Goal: Information Seeking & Learning: Learn about a topic

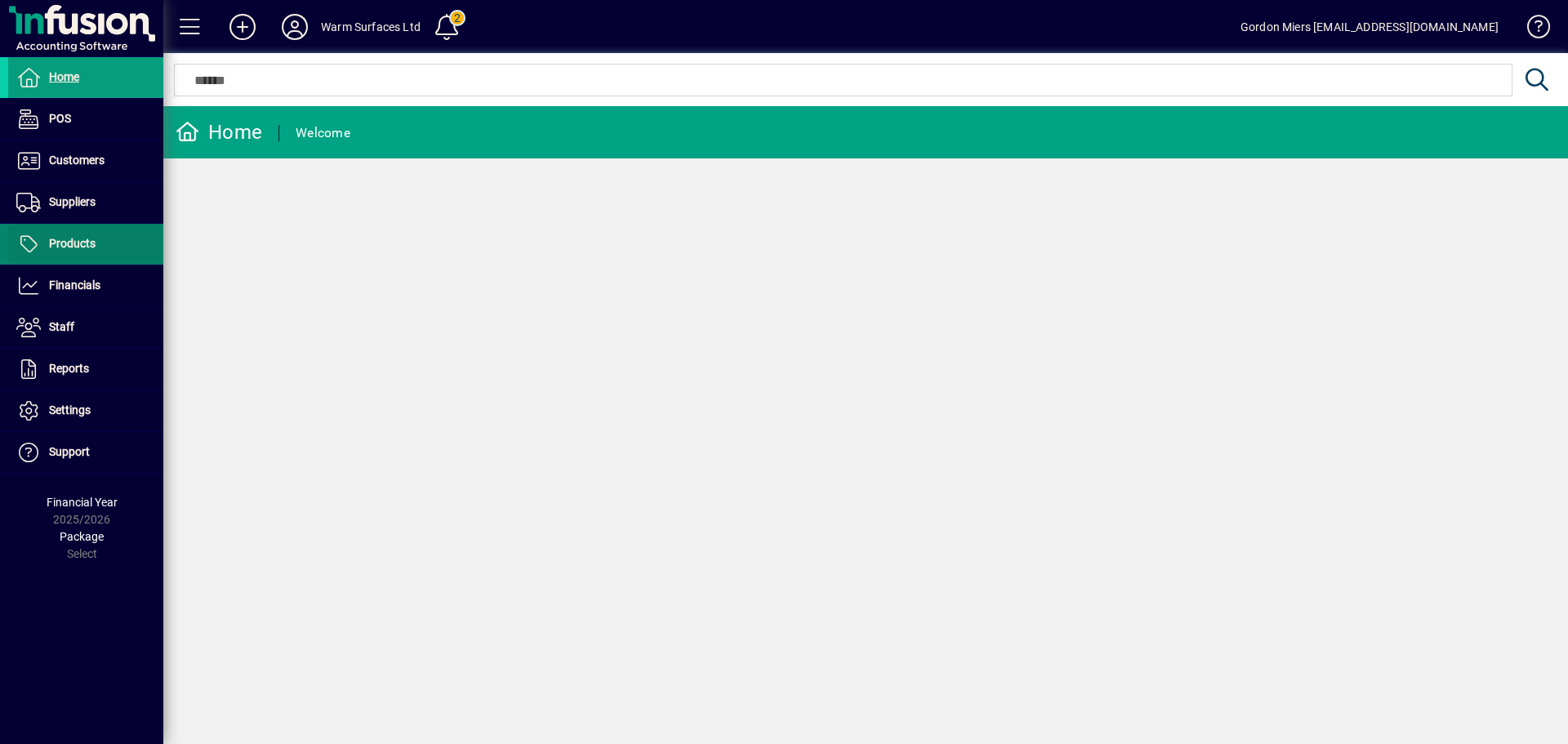
drag, startPoint x: 73, startPoint y: 243, endPoint x: 143, endPoint y: 243, distance: 70.0
click at [73, 243] on span "Products" at bounding box center [72, 244] width 47 height 13
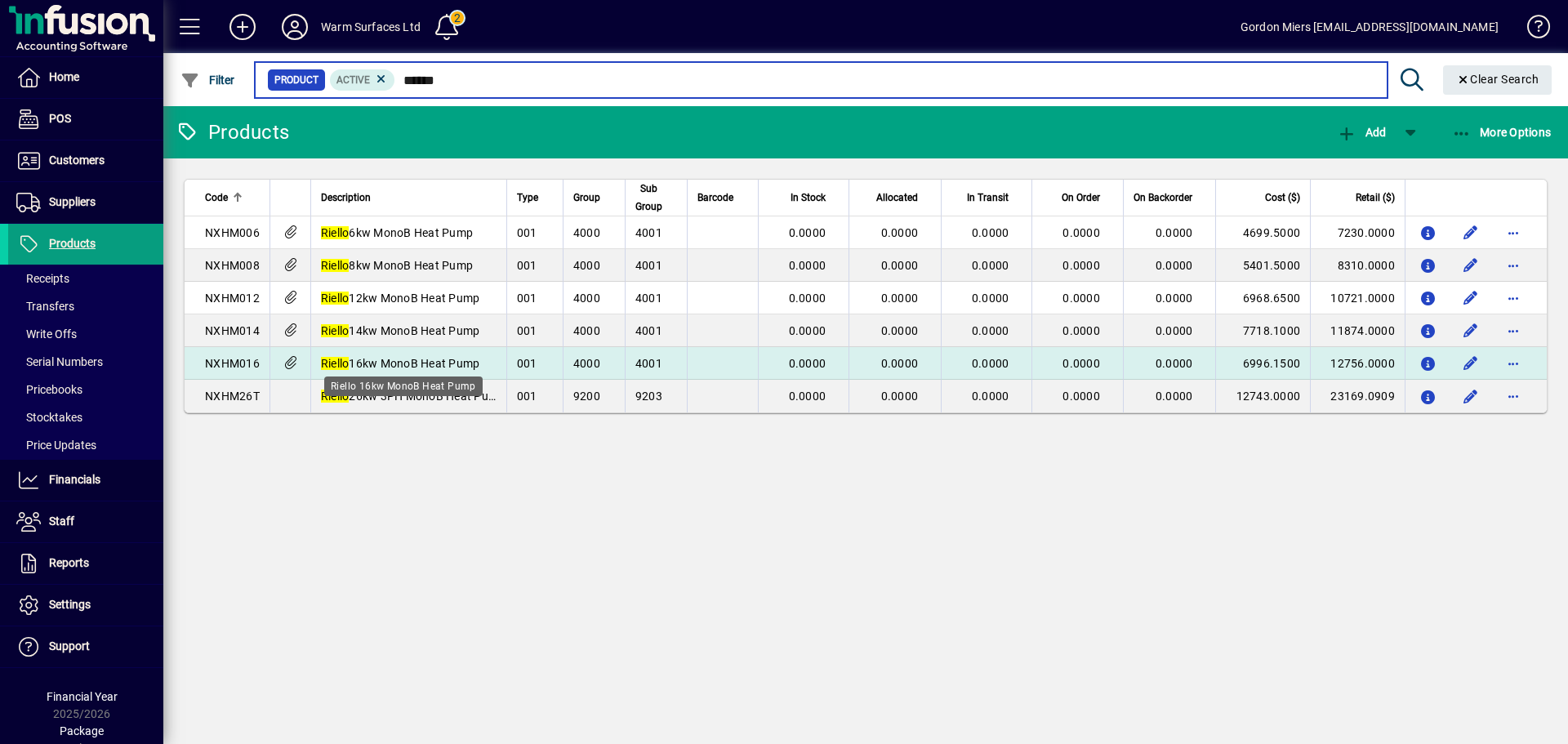
type input "******"
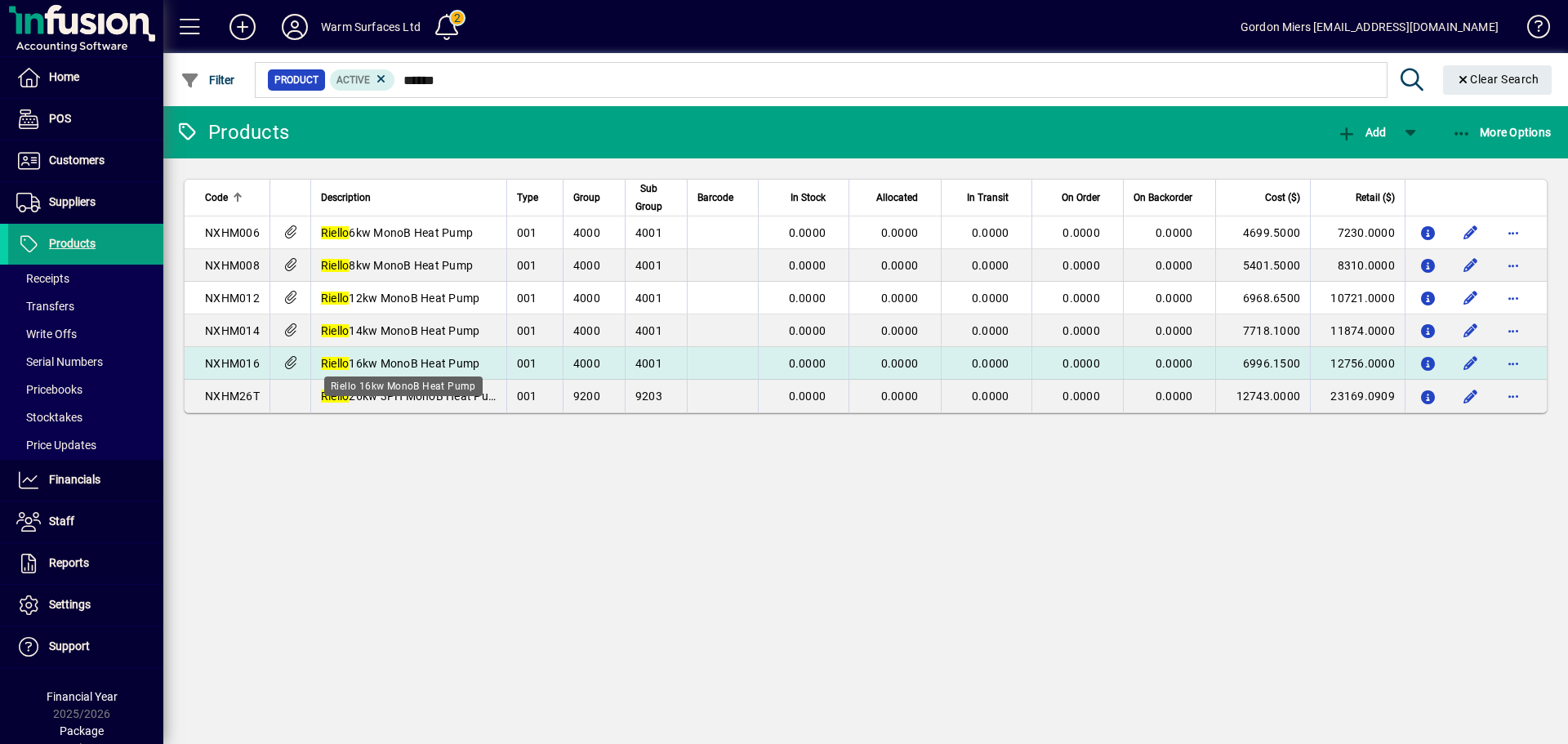
click at [366, 361] on span "Riello 16kw MonoB Heat Pump" at bounding box center [401, 363] width 159 height 13
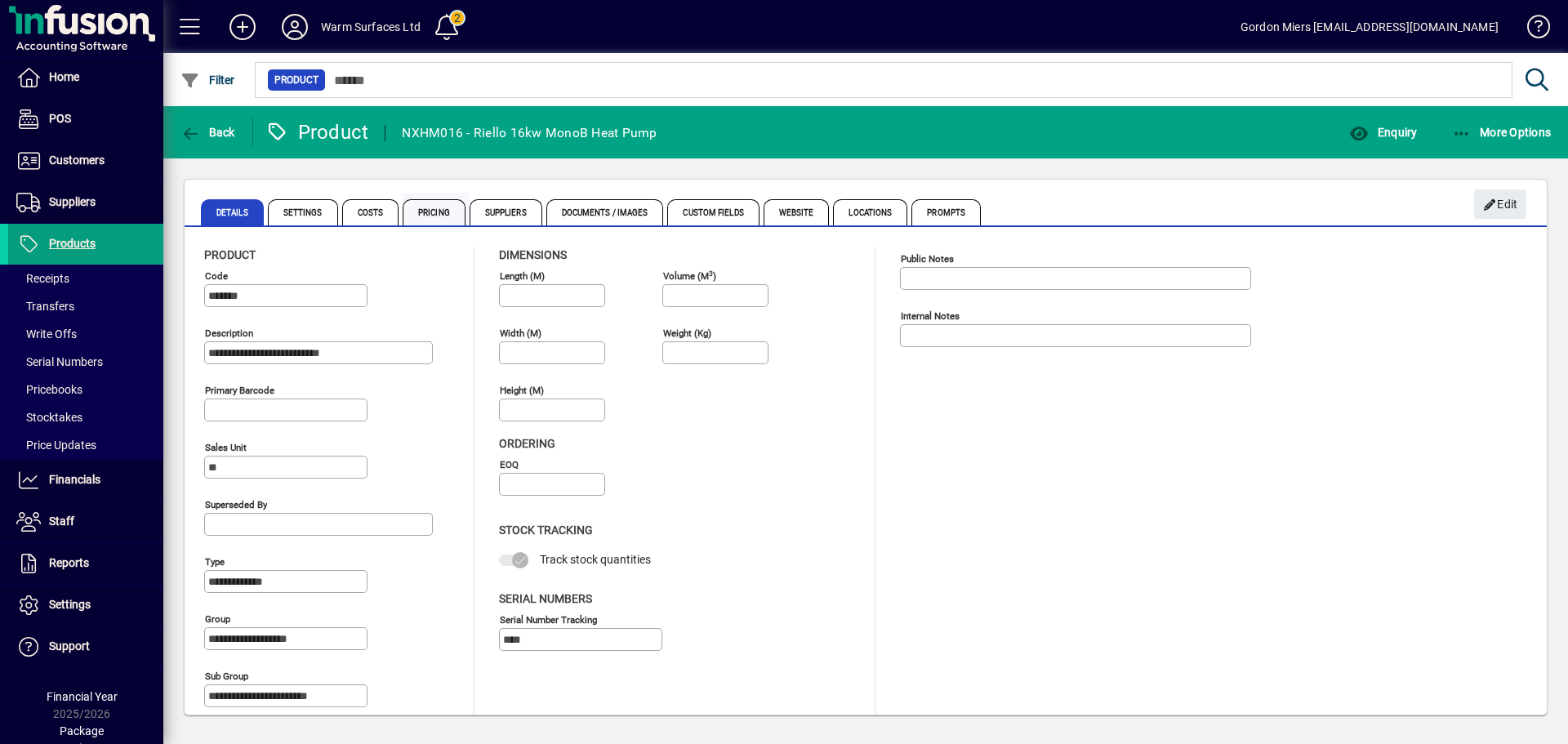
click at [441, 209] on span "Pricing" at bounding box center [434, 213] width 63 height 27
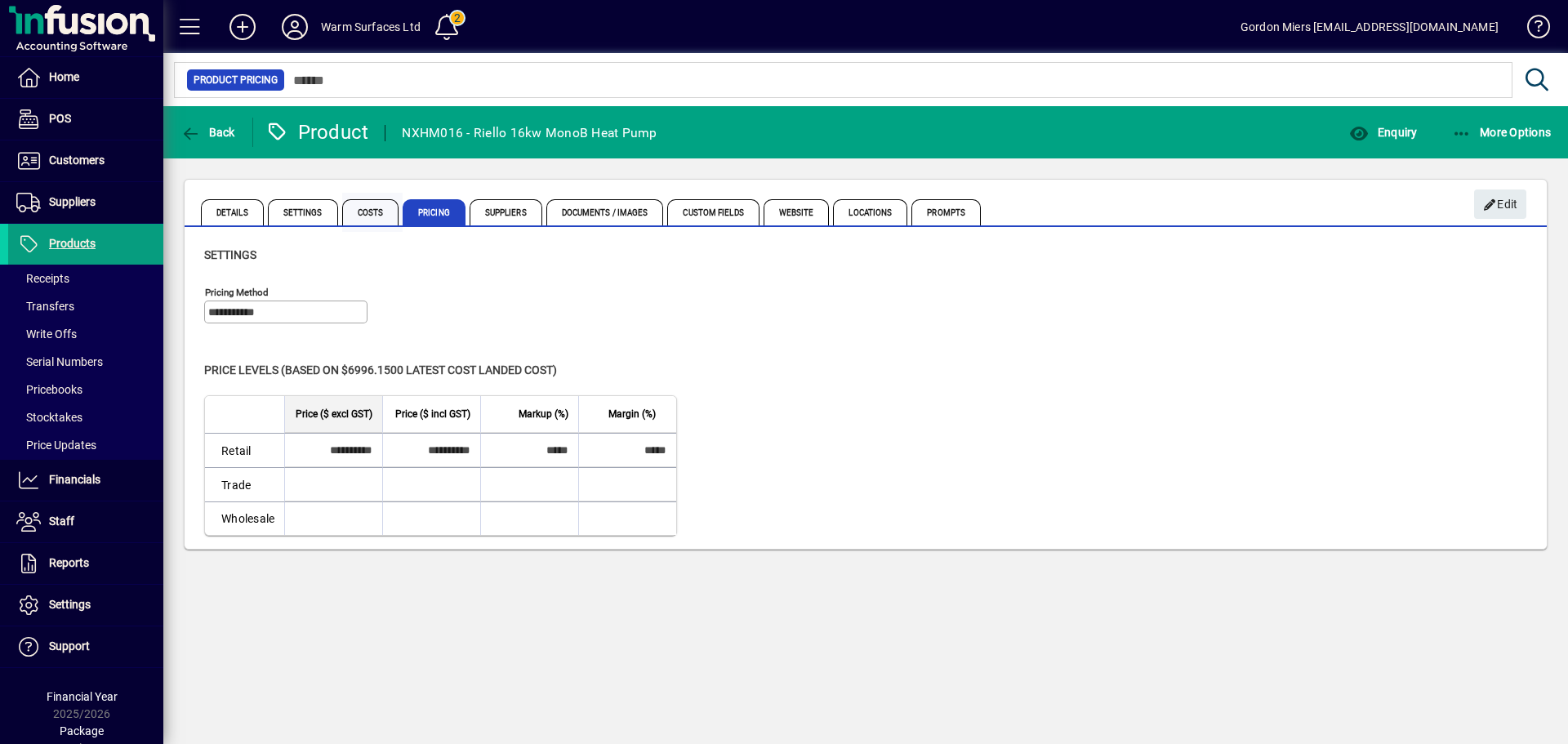
click at [367, 213] on span "Costs" at bounding box center [370, 213] width 57 height 27
